Goal: Task Accomplishment & Management: Manage account settings

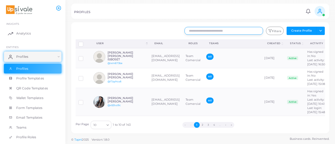
click at [211, 31] on input "text" at bounding box center [224, 31] width 79 height 8
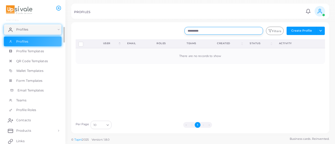
scroll to position [33, 0]
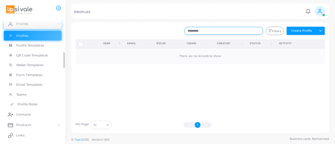
type input "**********"
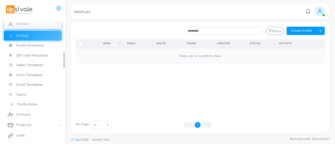
click at [31, 107] on span "Profile Roles" at bounding box center [28, 104] width 20 height 5
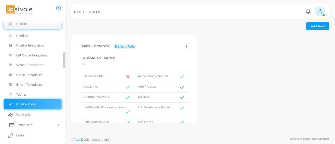
click at [26, 125] on span "Products" at bounding box center [25, 125] width 15 height 5
click at [28, 125] on span "Products" at bounding box center [25, 125] width 15 height 5
click at [29, 134] on link "Products" at bounding box center [33, 137] width 58 height 10
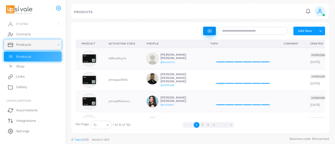
click at [212, 28] on button "button" at bounding box center [209, 31] width 13 height 9
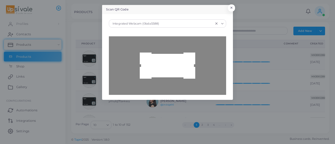
type input "**********"
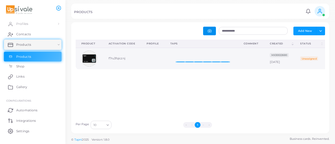
scroll to position [0, 22]
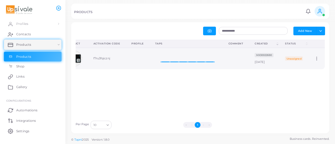
click at [314, 59] on icon at bounding box center [316, 58] width 5 height 5
click at [314, 67] on span "Edit" at bounding box center [313, 66] width 5 height 4
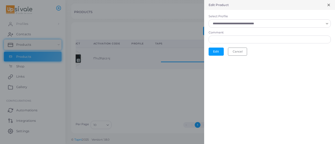
scroll to position [4, 4]
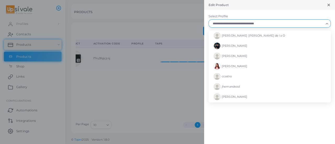
click at [269, 25] on input "Select Profile" at bounding box center [267, 24] width 113 height 6
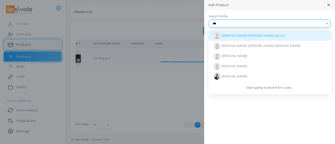
click at [263, 34] on span "[PERSON_NAME] [PERSON_NAME] de la O" at bounding box center [253, 36] width 63 height 4
type input "***"
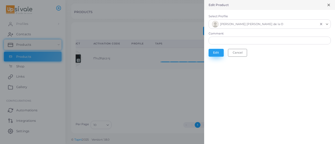
click at [217, 52] on button "Edit" at bounding box center [216, 53] width 15 height 8
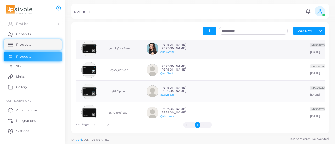
scroll to position [40, 0]
